Goal: Navigation & Orientation: Find specific page/section

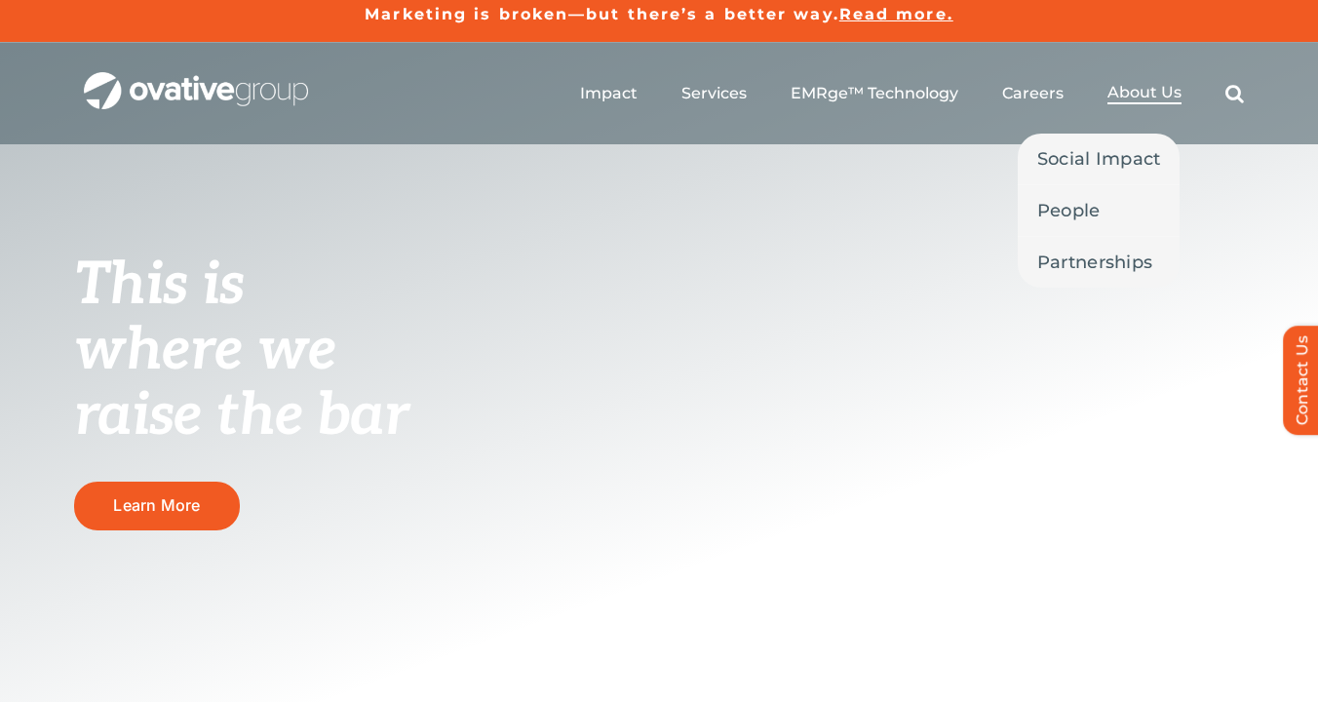
click at [1141, 91] on span "About Us" at bounding box center [1145, 93] width 74 height 20
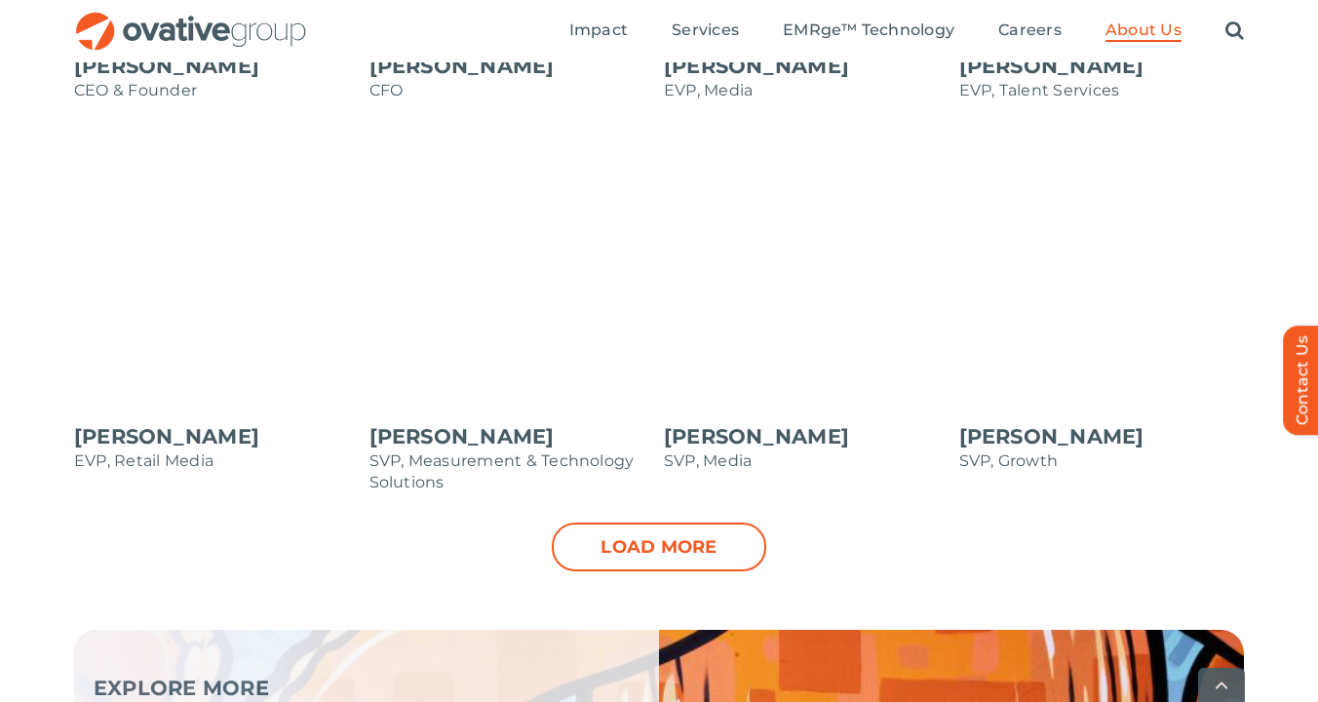
scroll to position [2019, 0]
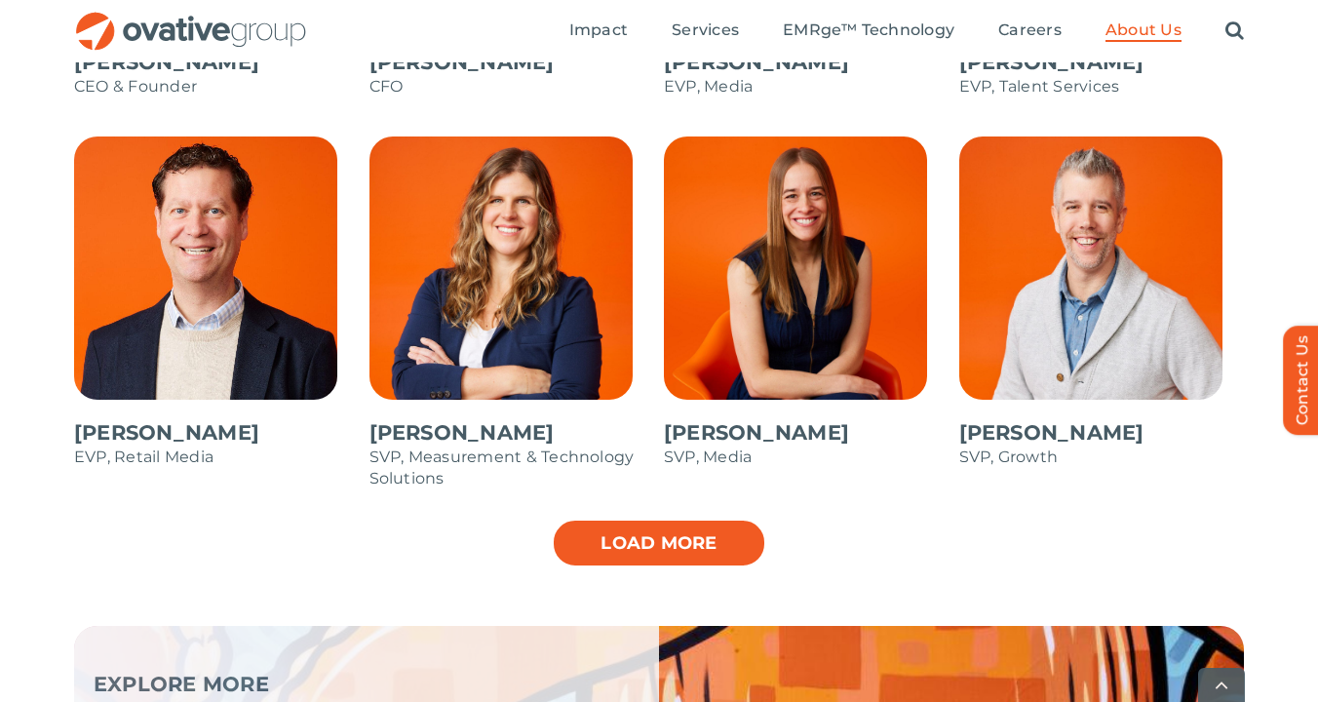
click at [658, 564] on link "Load more" at bounding box center [659, 543] width 215 height 49
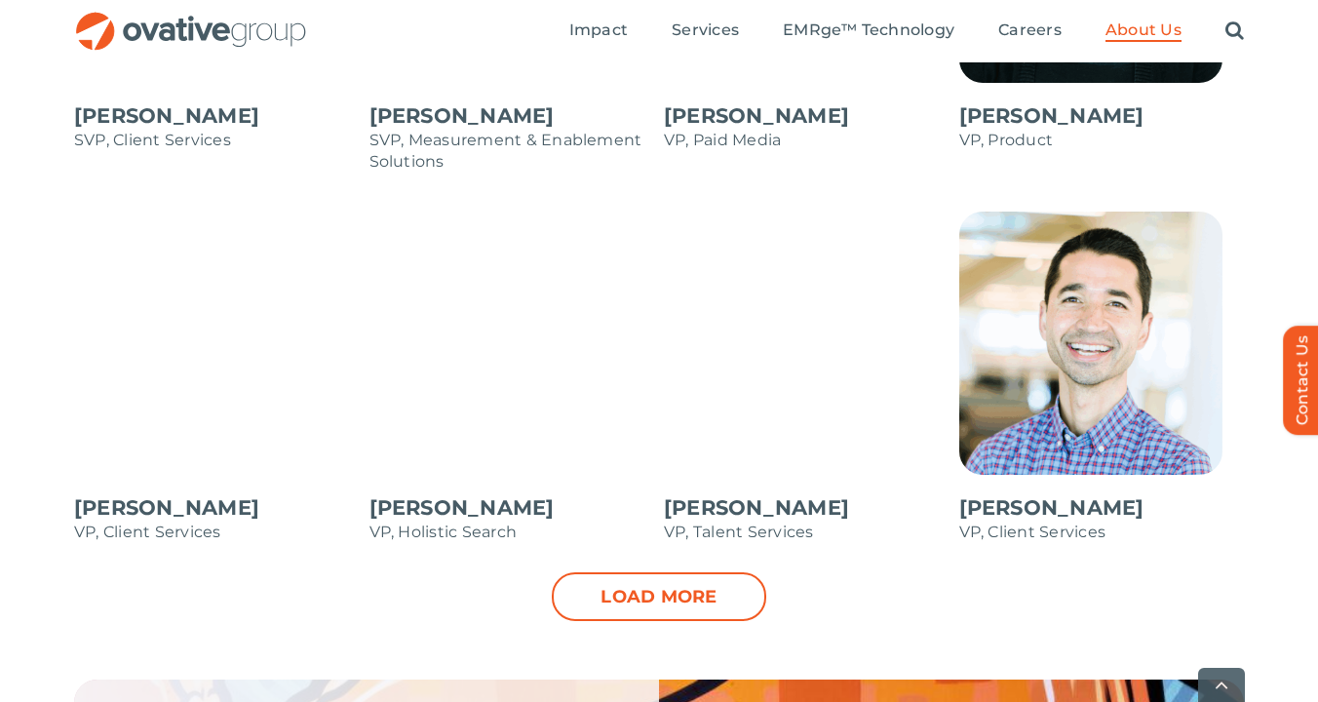
scroll to position [2733, 0]
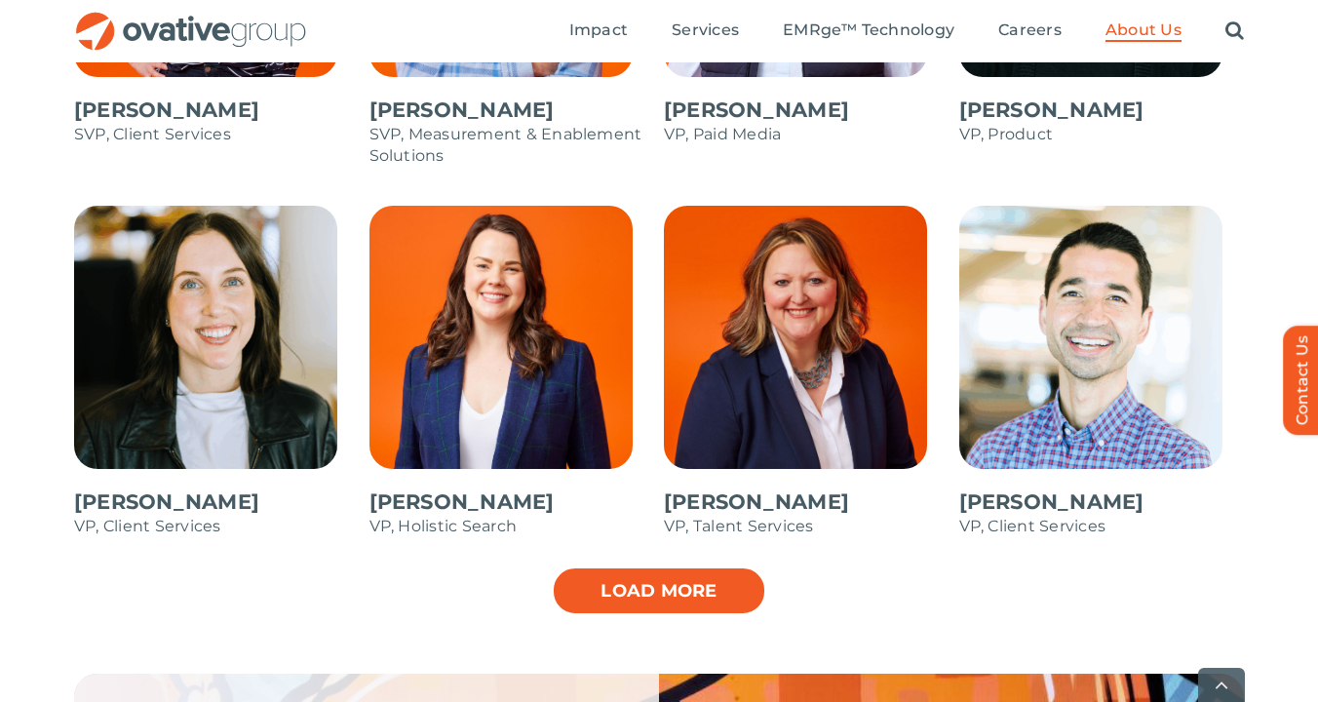
click at [634, 578] on link "Load more" at bounding box center [659, 591] width 215 height 49
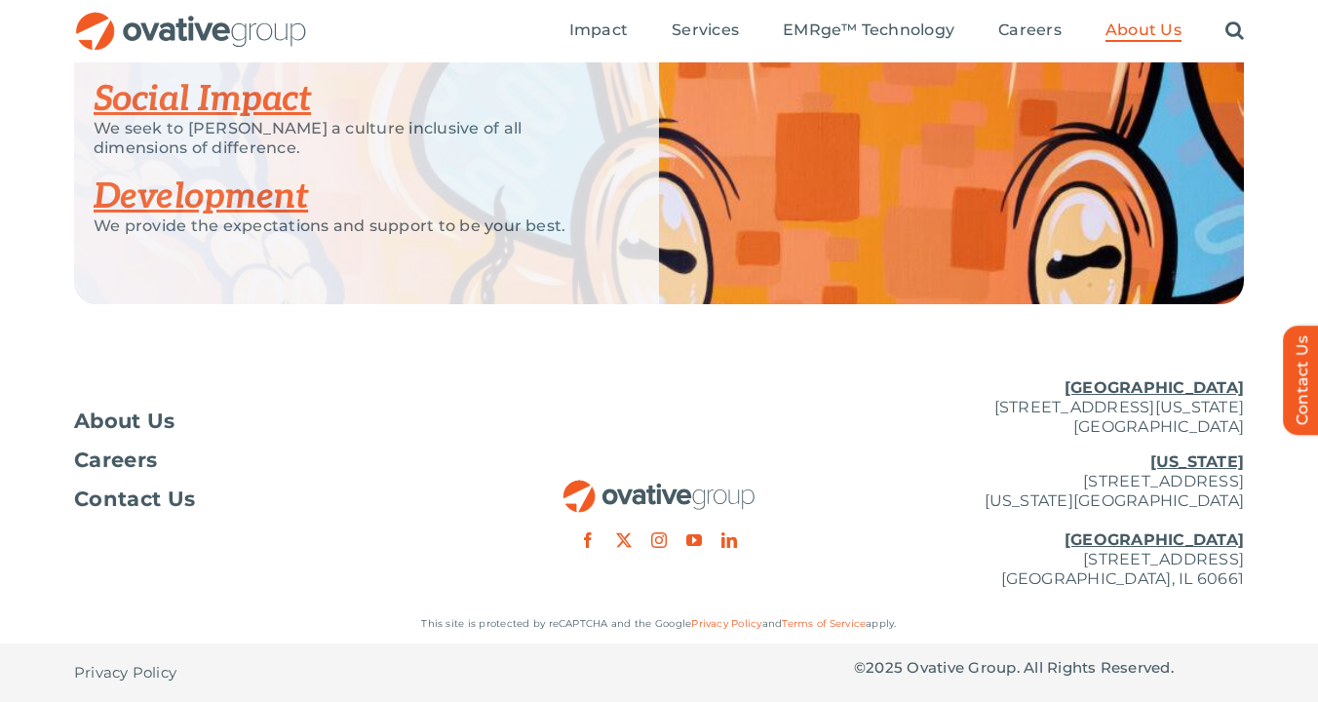
scroll to position [3815, 0]
click at [98, 458] on span "Careers" at bounding box center [115, 461] width 83 height 20
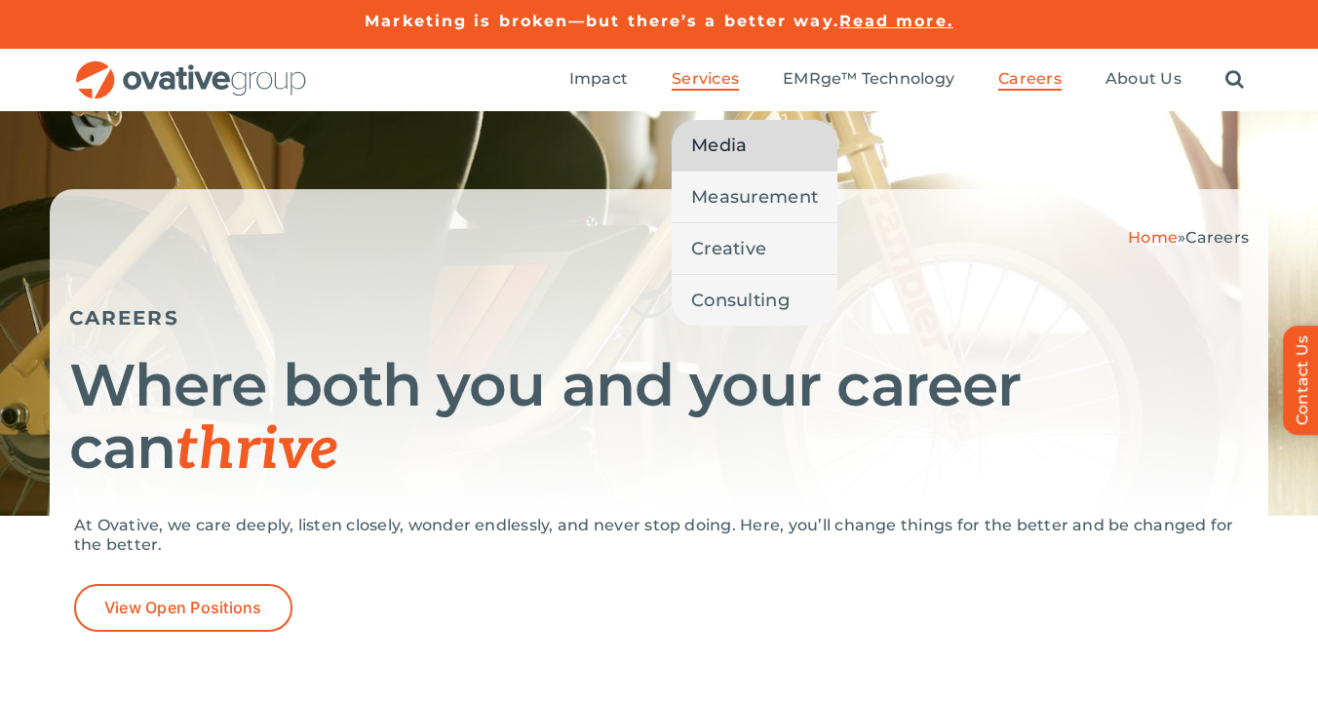
click at [739, 150] on span "Media" at bounding box center [719, 145] width 56 height 27
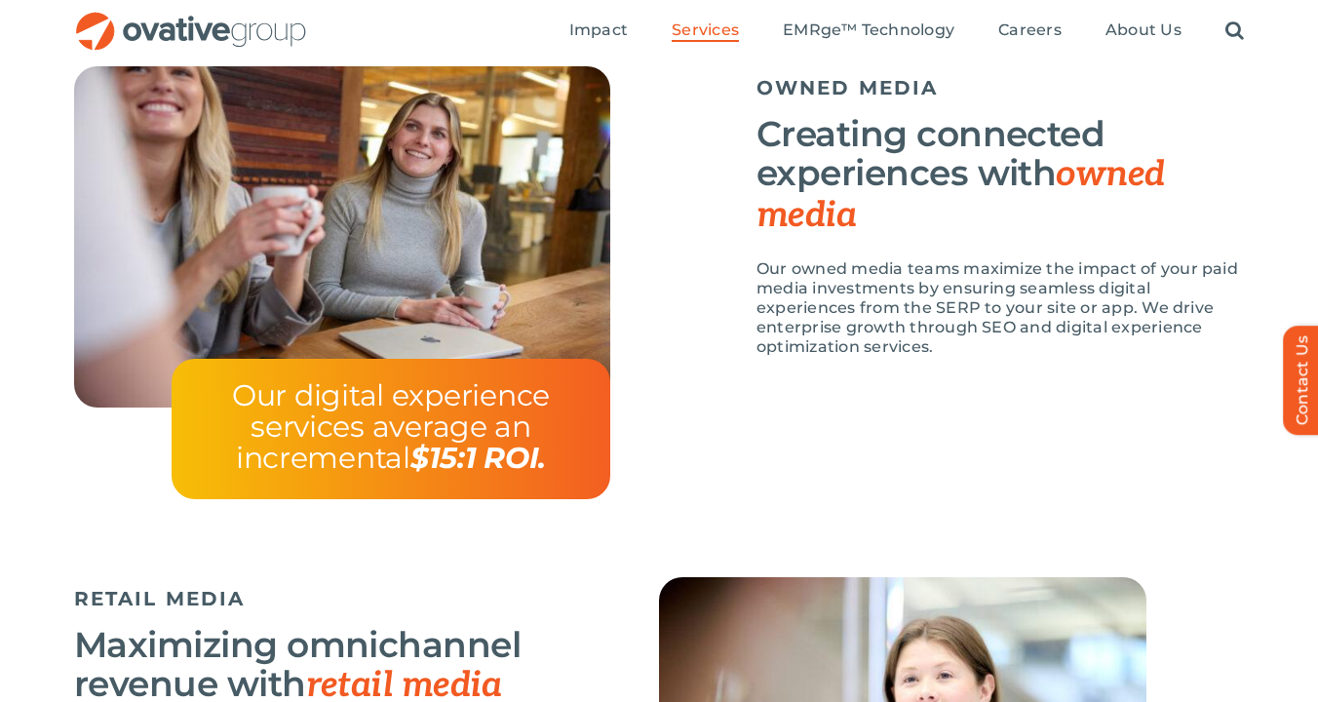
scroll to position [1738, 0]
